Goal: Task Accomplishment & Management: Manage account settings

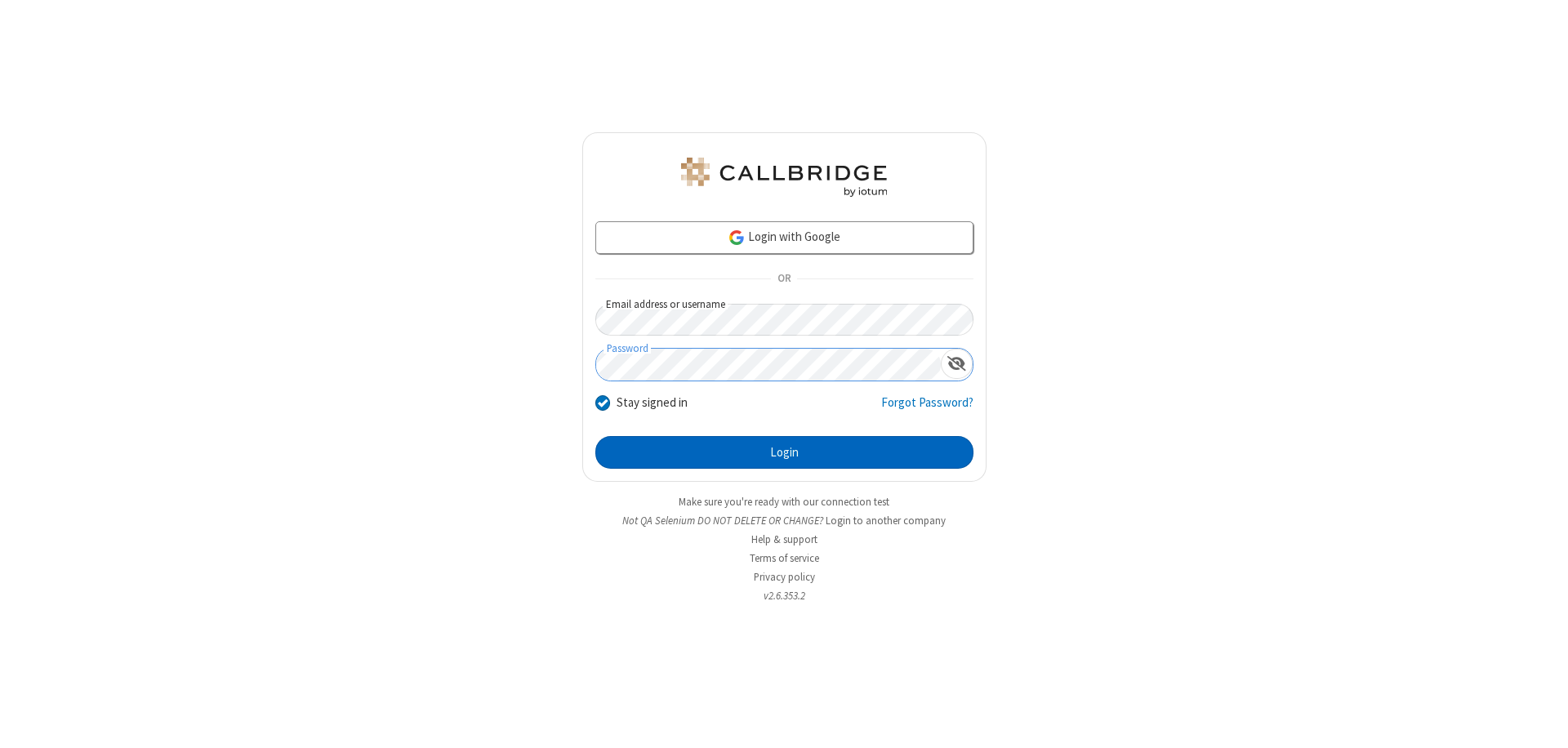
click at [784, 452] on button "Login" at bounding box center [784, 453] width 378 height 33
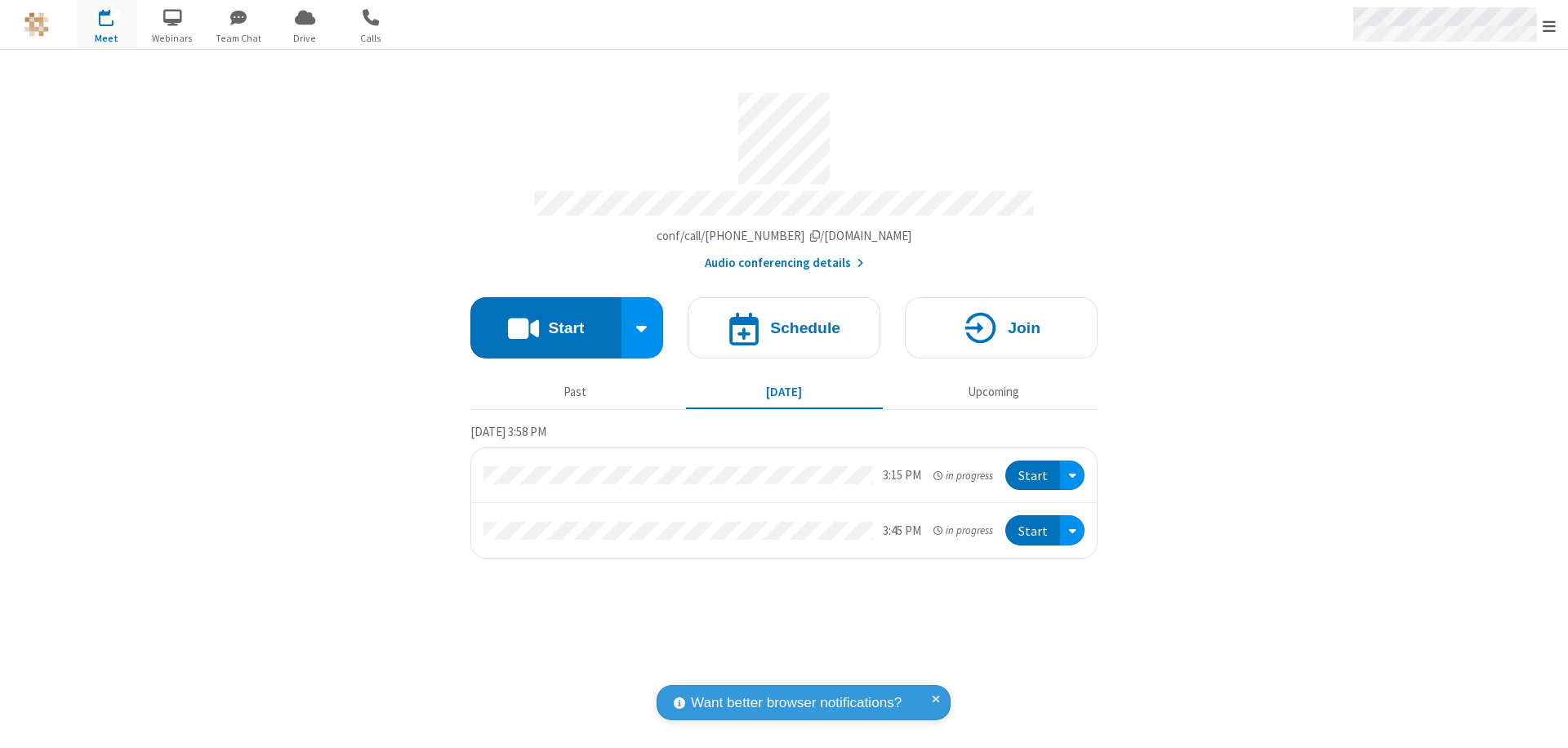
click at [1549, 25] on span "Open menu" at bounding box center [1549, 25] width 13 height 17
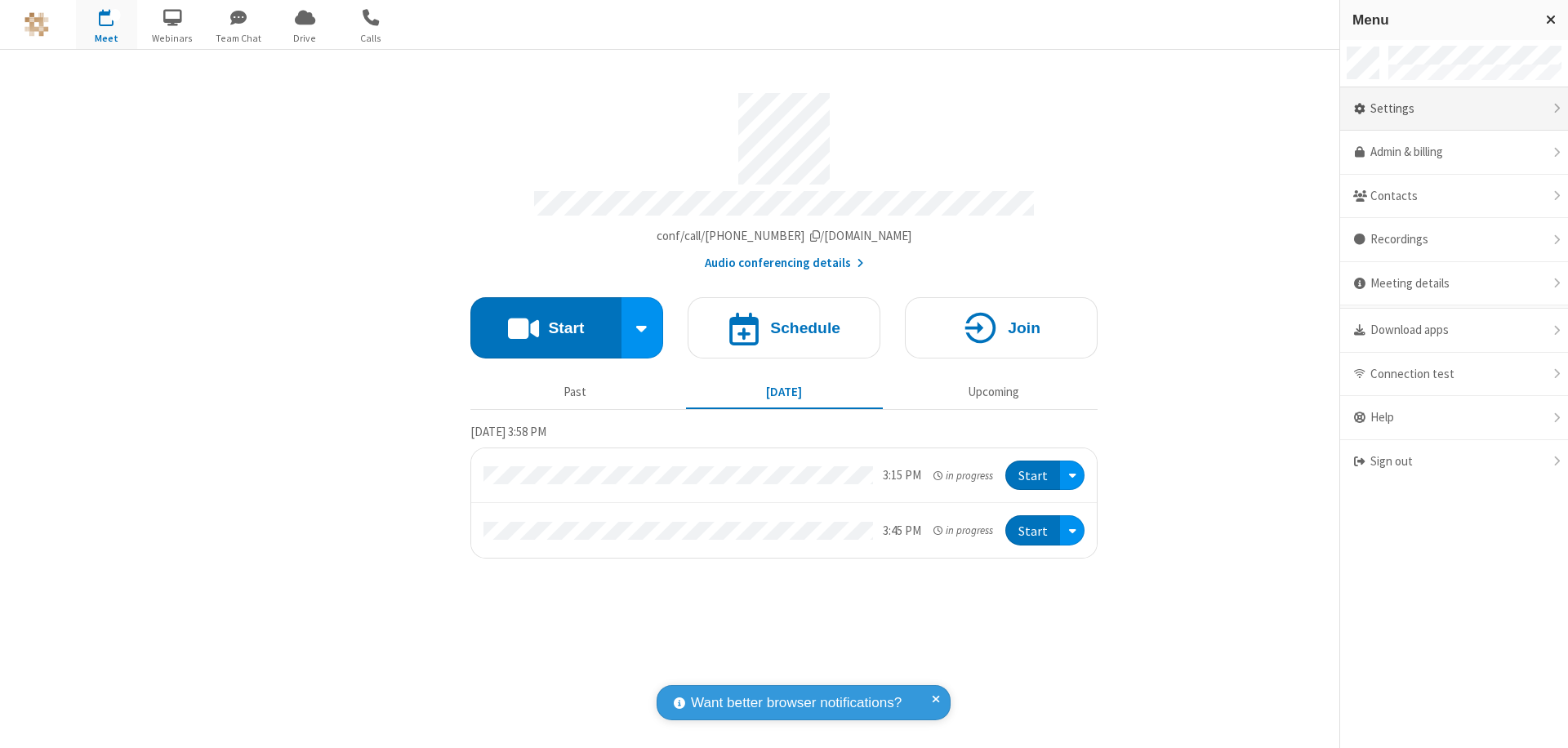
click at [1454, 108] on div "Settings" at bounding box center [1454, 109] width 228 height 44
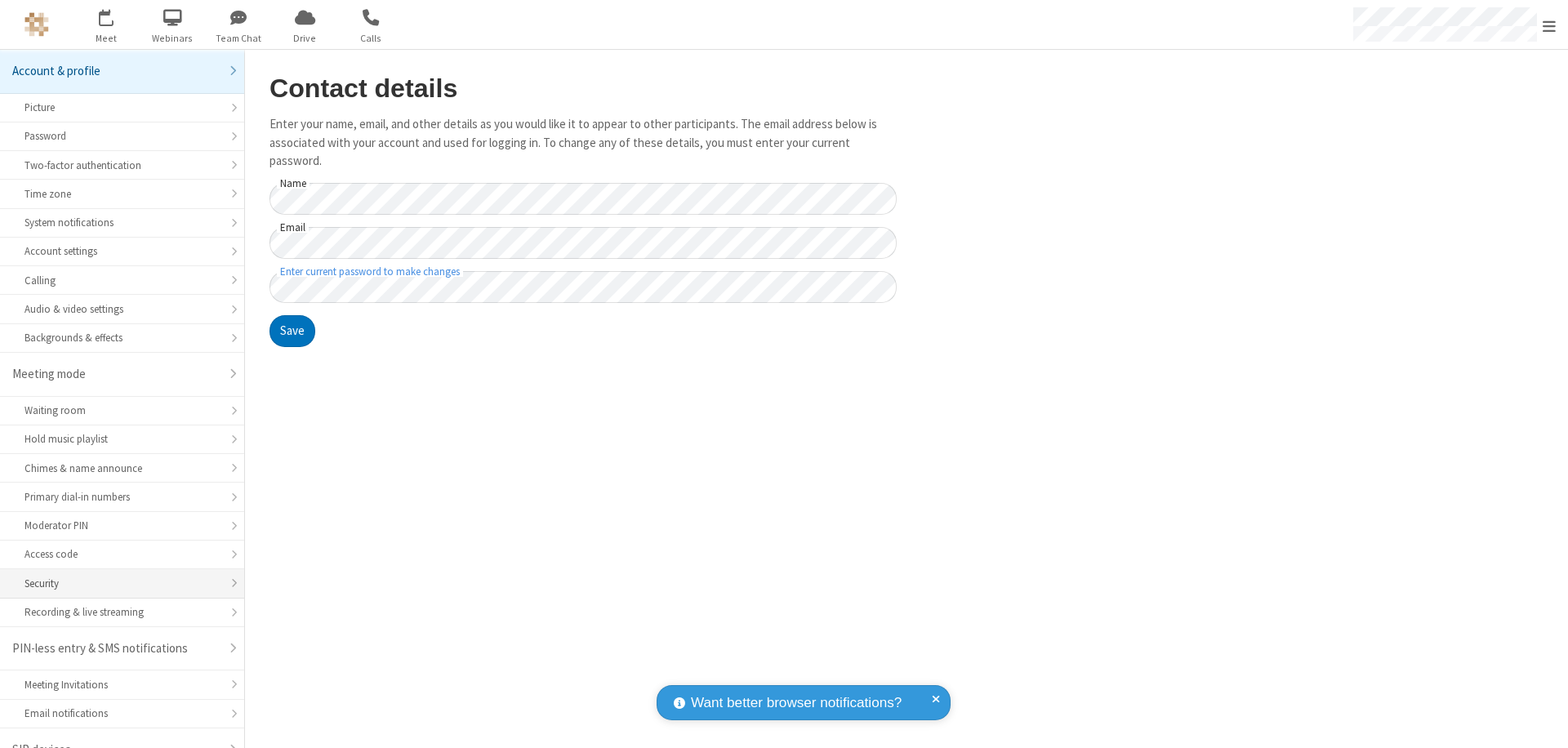
click at [116, 576] on div "Security" at bounding box center [122, 583] width 195 height 16
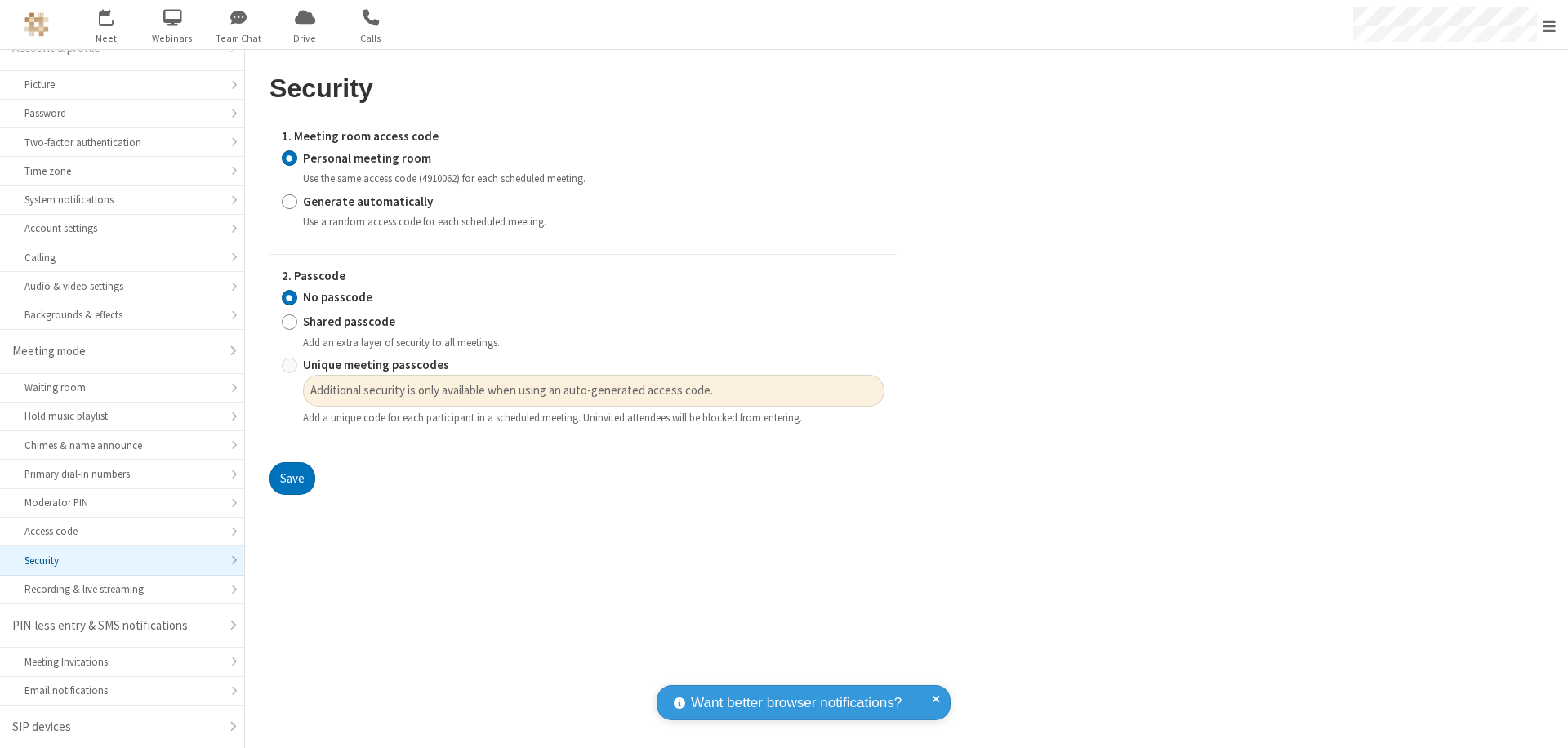
click at [289, 201] on input "Generate automatically" at bounding box center [289, 202] width 16 height 18
radio input "true"
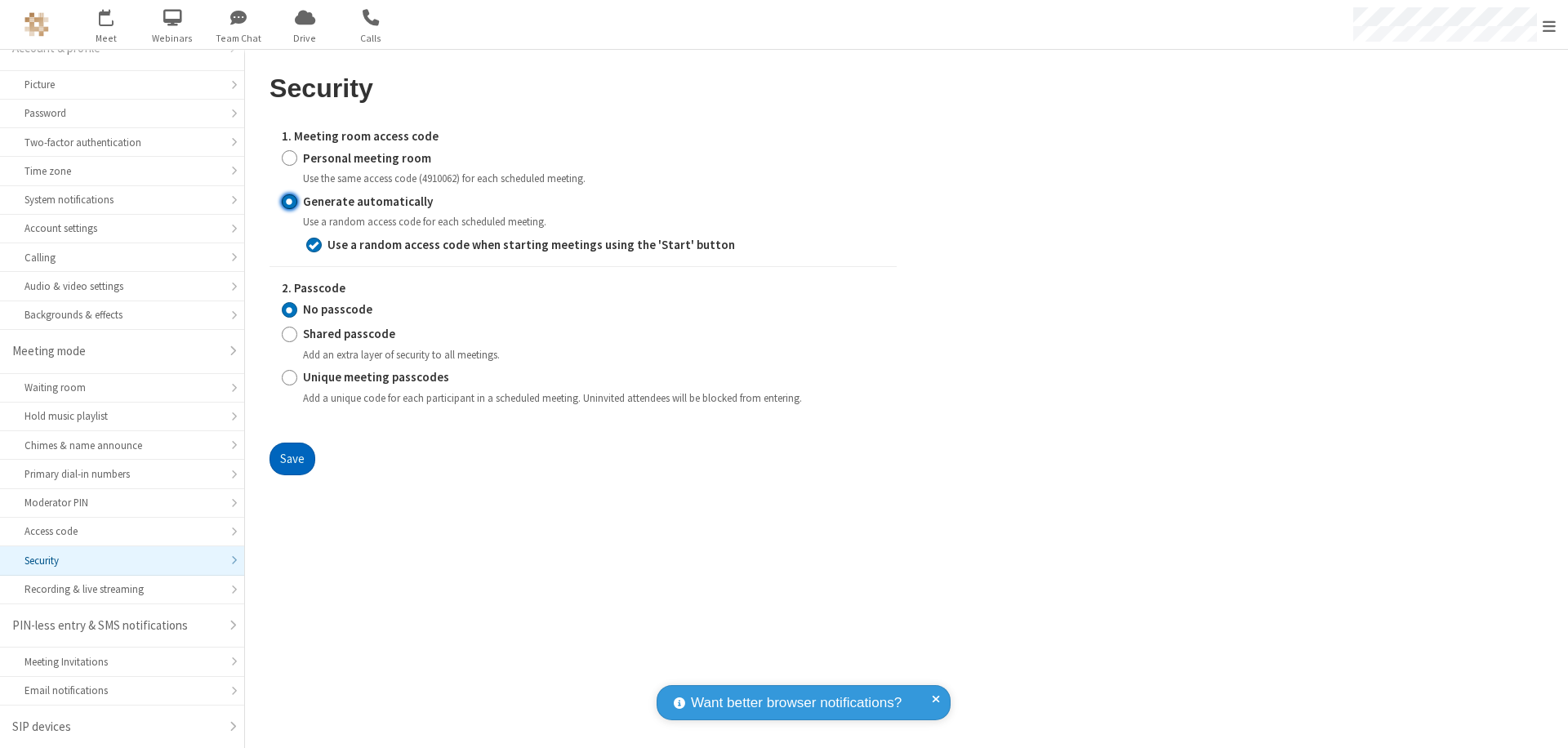
click at [291, 458] on button "Save" at bounding box center [292, 459] width 46 height 33
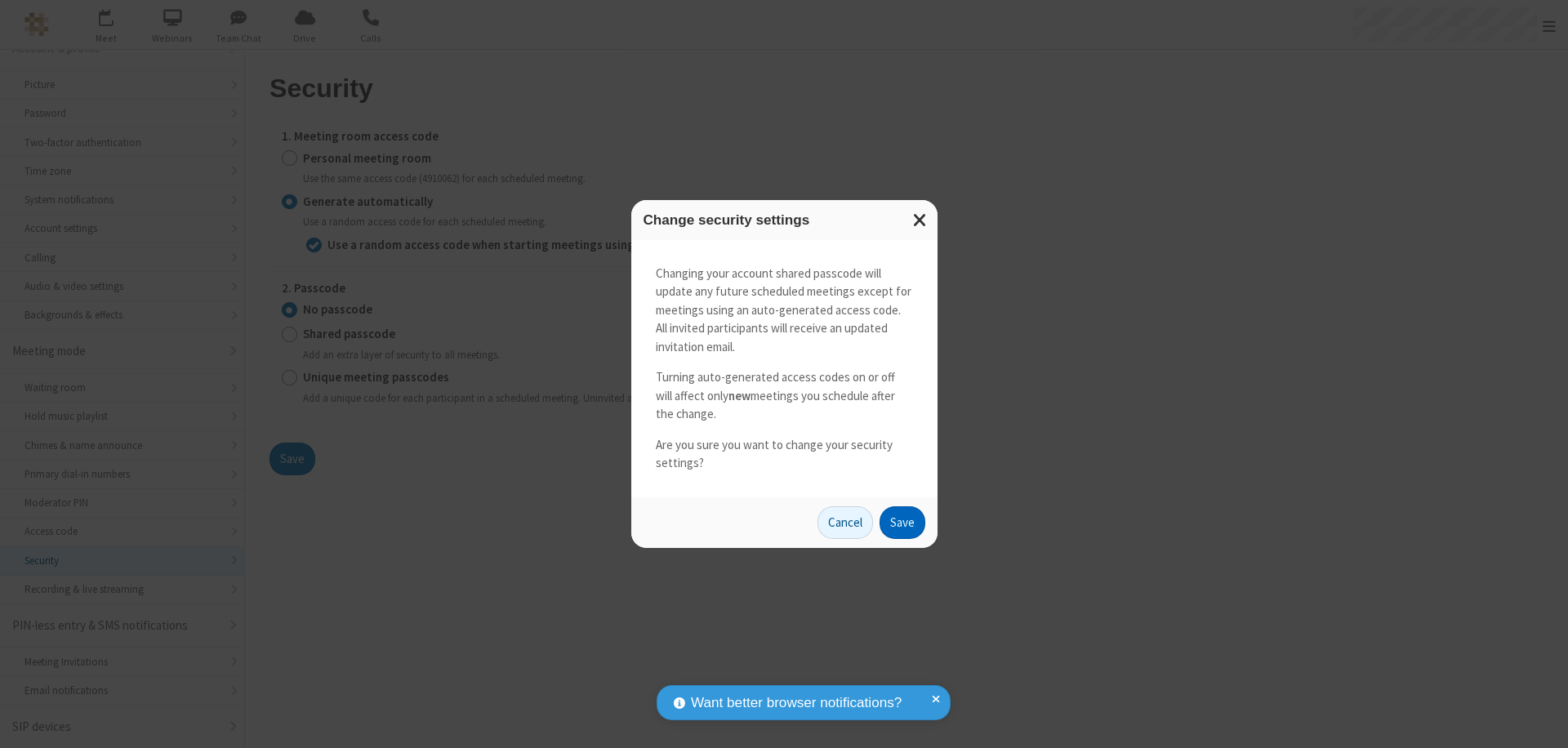
click at [901, 522] on button "Save" at bounding box center [902, 523] width 46 height 33
